Goal: Communication & Community: Answer question/provide support

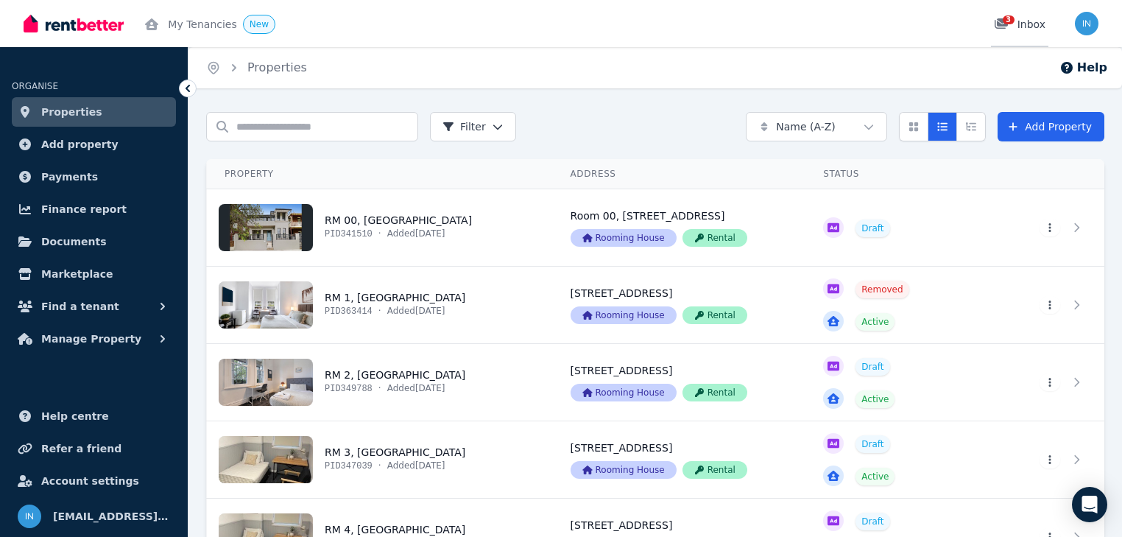
click at [1009, 24] on span "3" at bounding box center [1009, 19] width 12 height 9
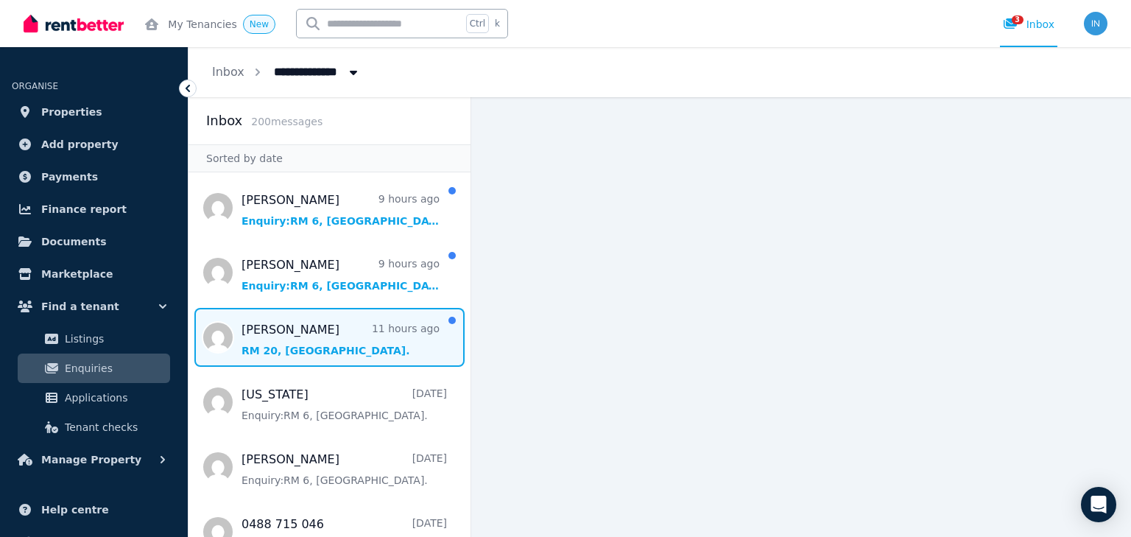
click at [315, 336] on span "Message list" at bounding box center [329, 337] width 282 height 59
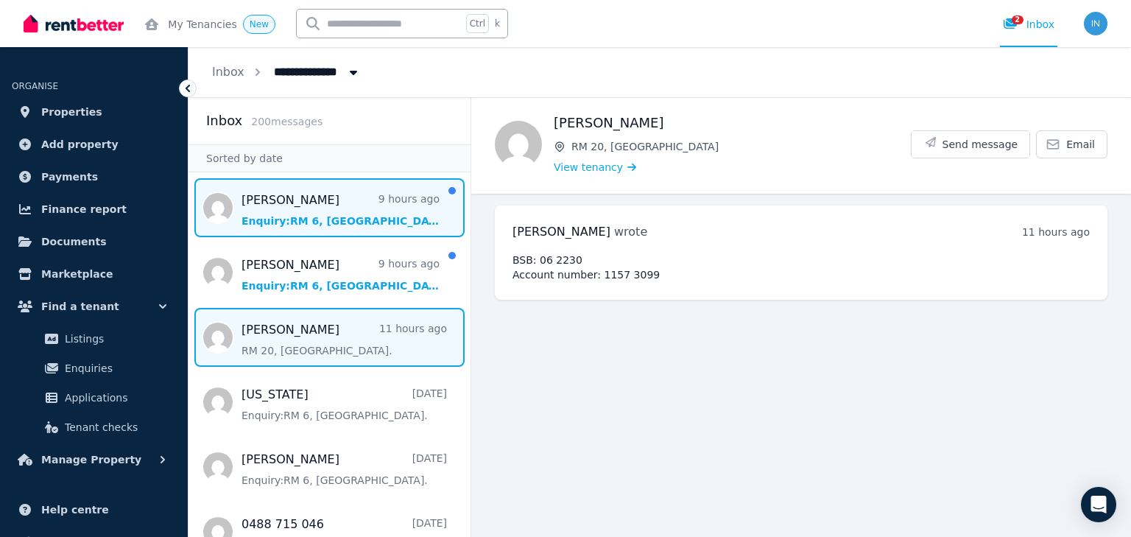
click at [339, 213] on span "Message list" at bounding box center [329, 207] width 282 height 59
